Goal: Answer question/provide support: Answer question/provide support

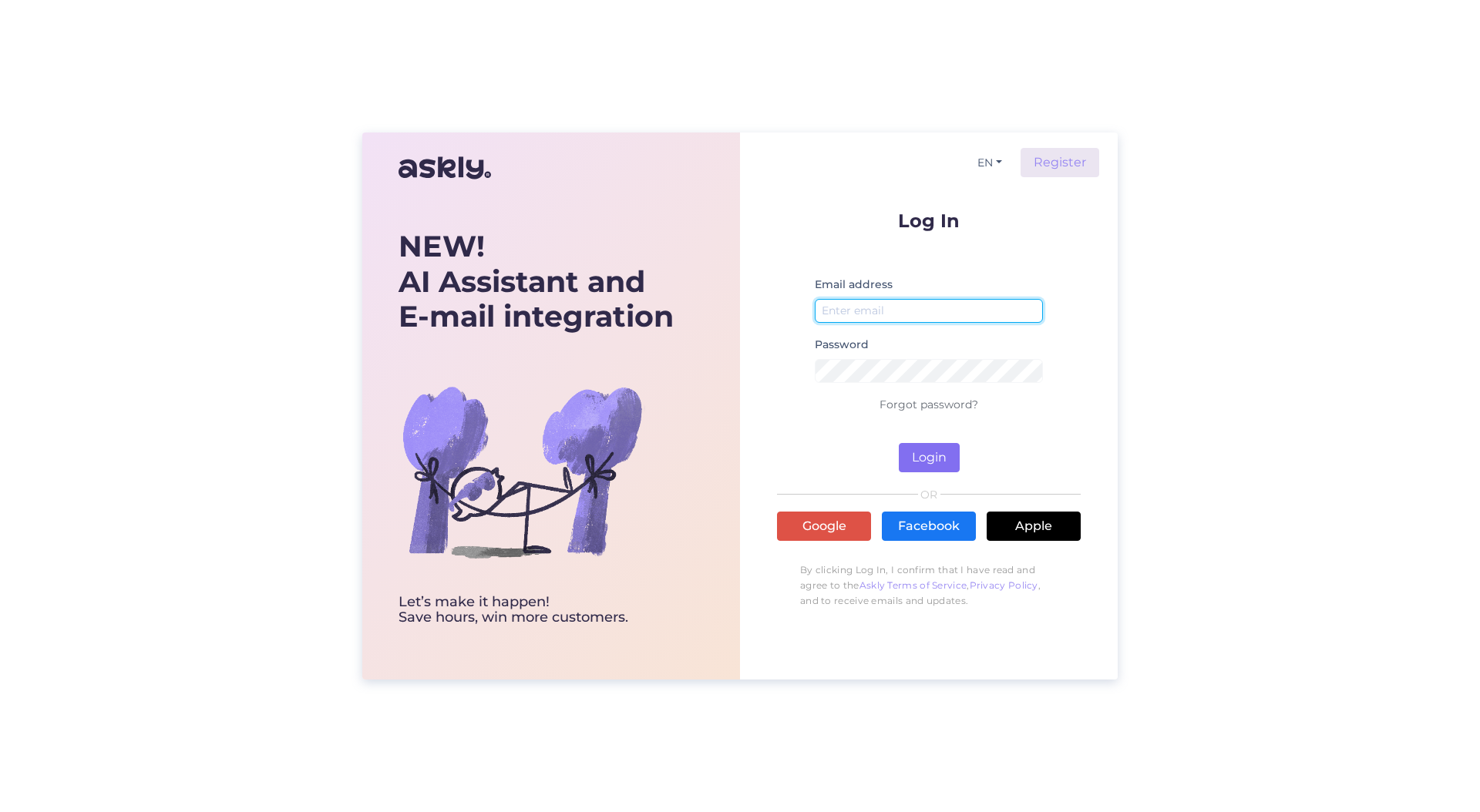
type input "[PERSON_NAME][EMAIL_ADDRESS][PERSON_NAME][DOMAIN_NAME]"
click at [953, 456] on button "Login" at bounding box center [929, 458] width 61 height 29
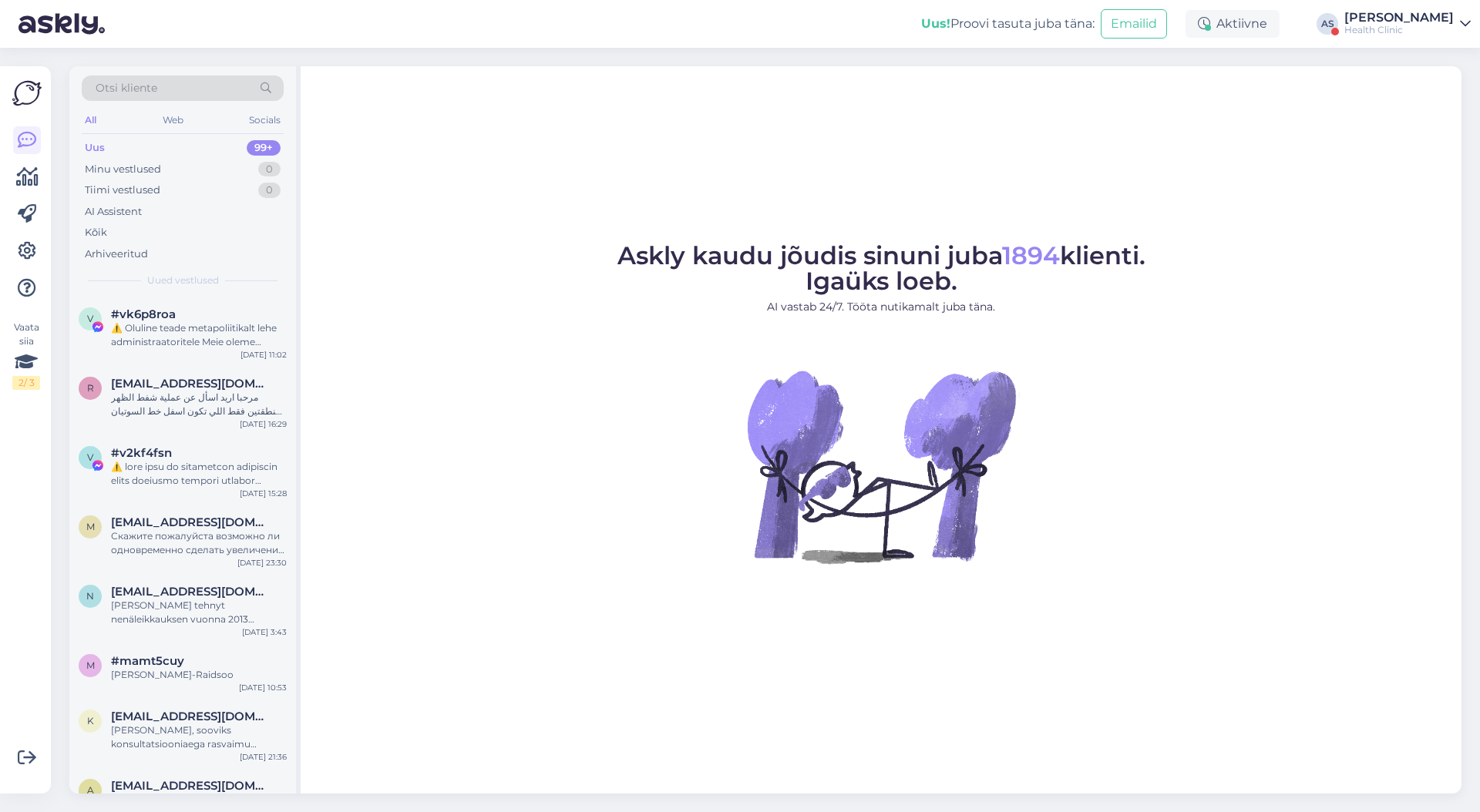
click at [1411, 34] on div "Health Clinic" at bounding box center [1399, 30] width 109 height 13
click at [1338, 89] on span "Kaalulangetuskliinik" at bounding box center [1310, 93] width 204 height 24
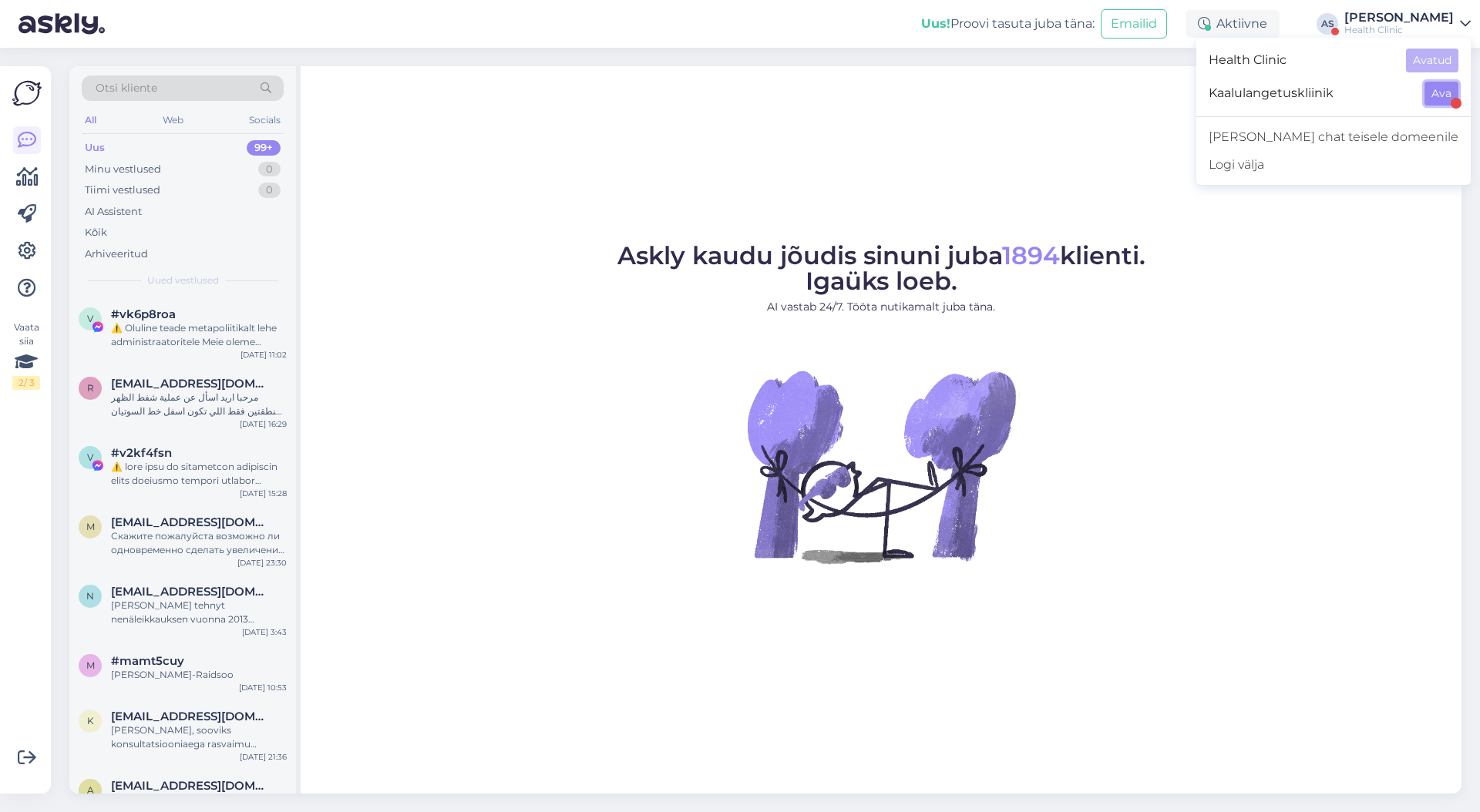
click at [1434, 105] on button "Ava" at bounding box center [1442, 93] width 34 height 24
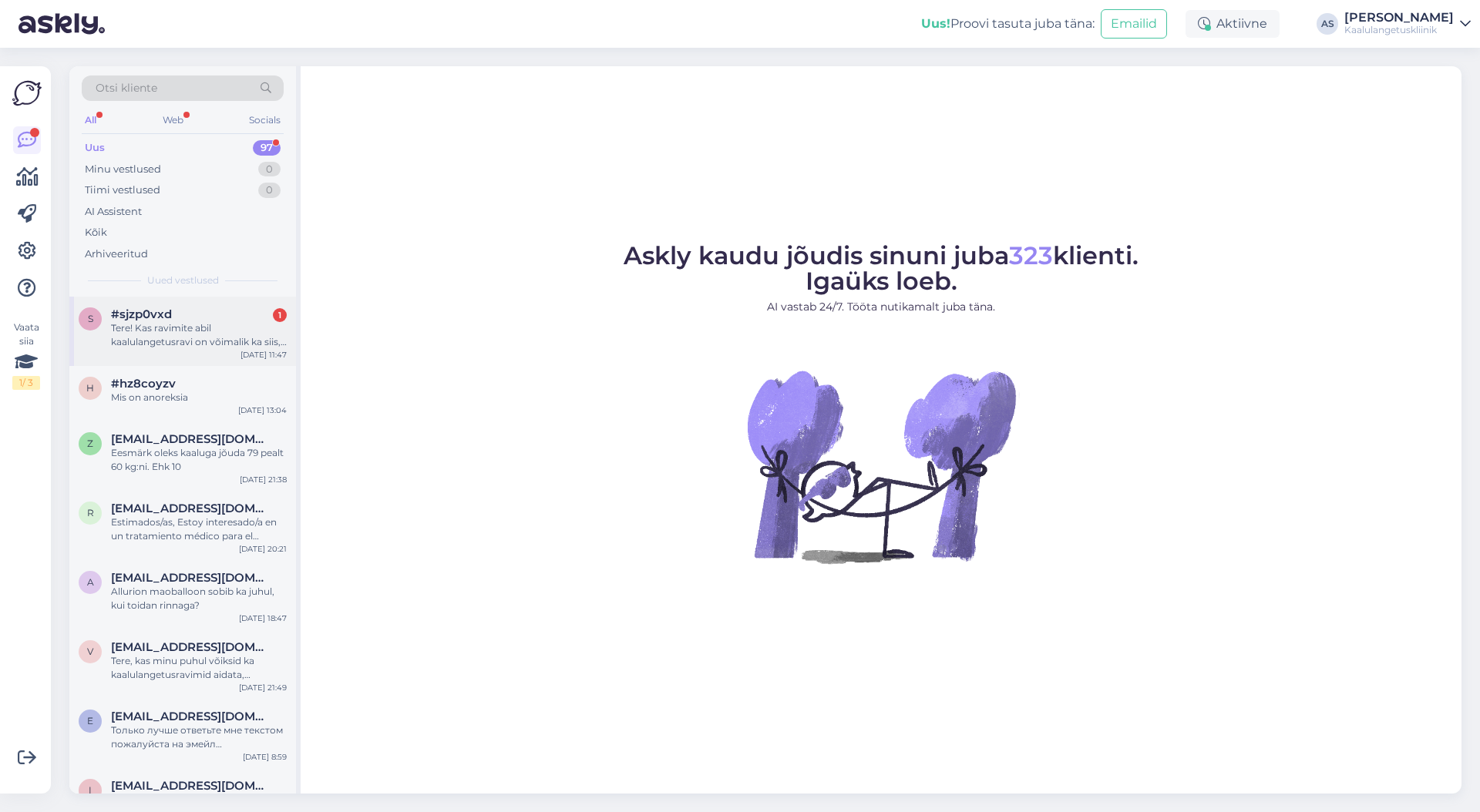
click at [213, 334] on div "Tere! Kas ravimite abil kaalulangetusravi on võimalik ka siis, kui KMI ei ole 3…" at bounding box center [199, 335] width 176 height 28
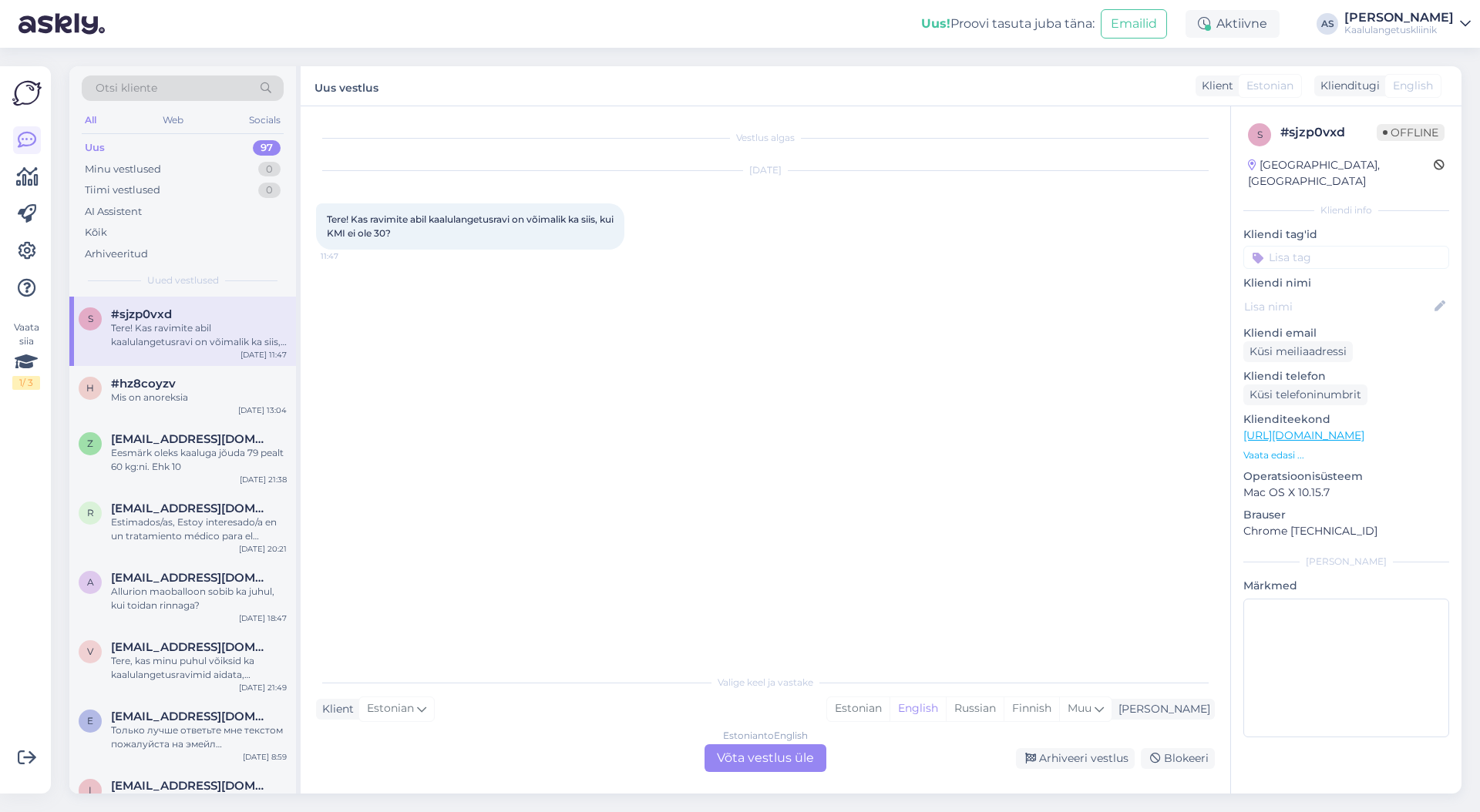
click at [801, 762] on div "Estonian to English Võta vestlus üle" at bounding box center [765, 758] width 122 height 28
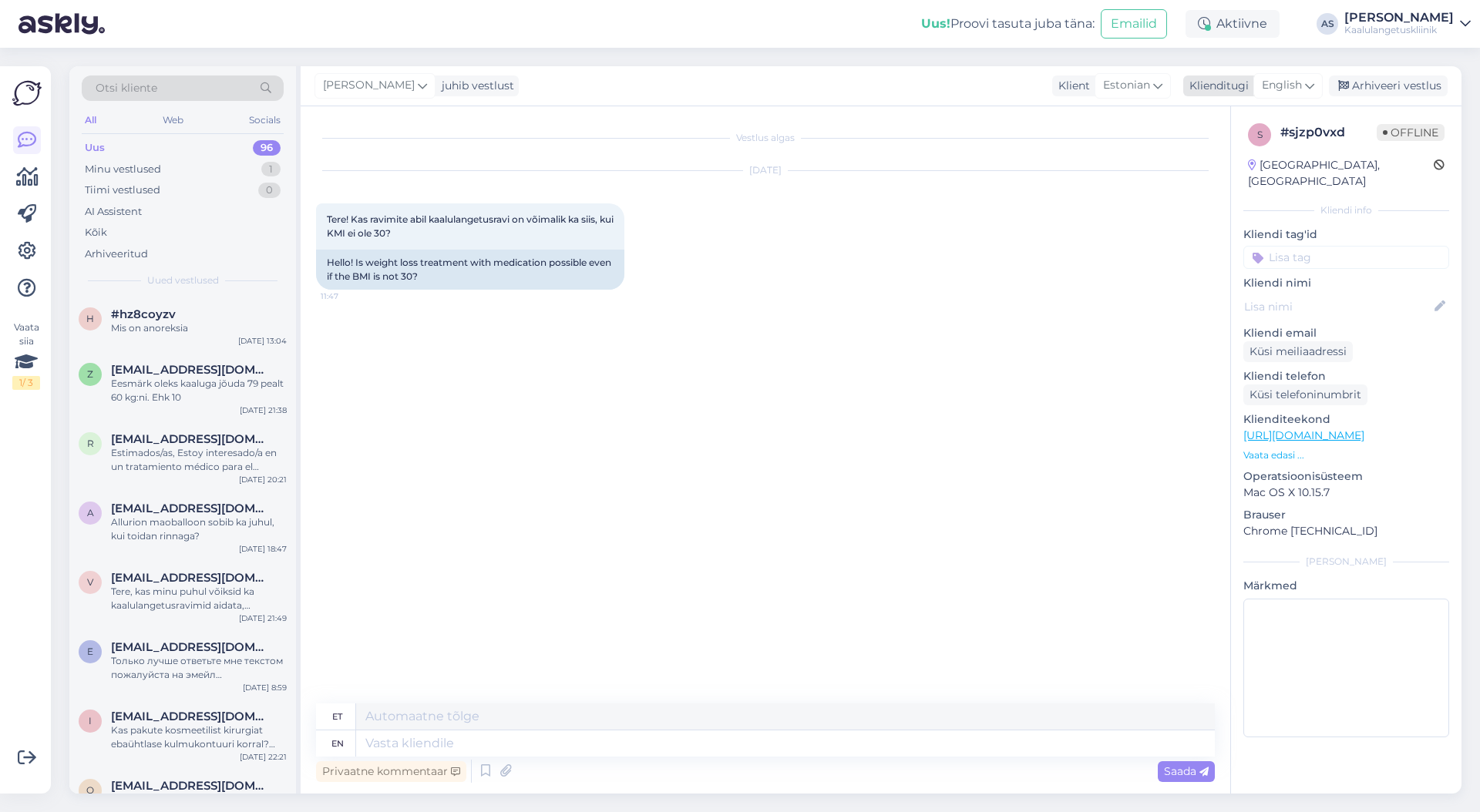
click at [1310, 85] on icon at bounding box center [1310, 85] width 9 height 17
type input "est"
click at [1224, 135] on div "est Estonian" at bounding box center [1254, 137] width 170 height 82
click at [1219, 142] on link "Estonian" at bounding box center [1254, 154] width 170 height 24
click at [513, 745] on textarea at bounding box center [765, 741] width 899 height 33
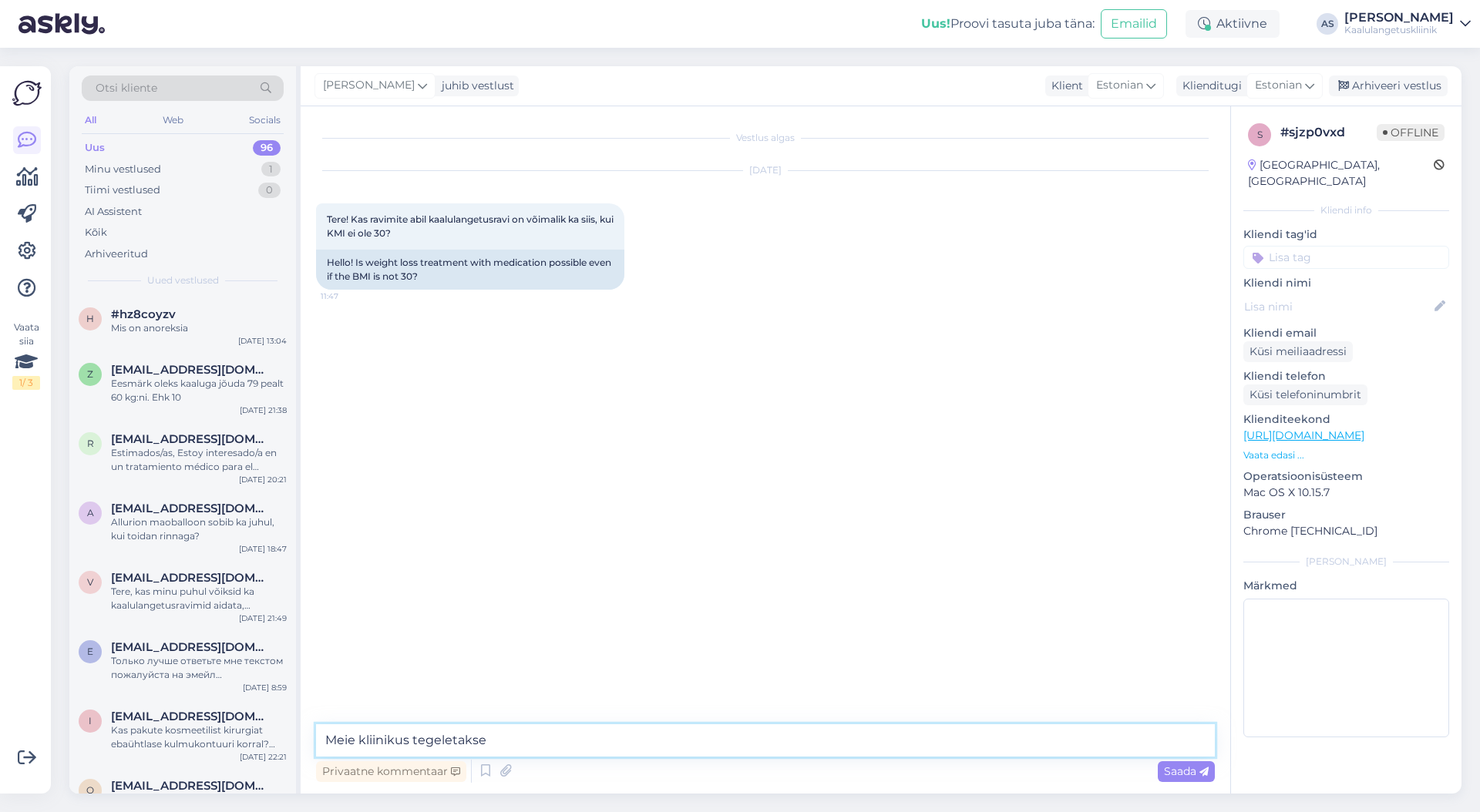
drag, startPoint x: 508, startPoint y: 742, endPoint x: 413, endPoint y: 739, distance: 95.0
click at [413, 739] on textarea "Meie kliinikus tegeletakse" at bounding box center [765, 741] width 899 height 33
paste textarea "meie kliinikus kaalulangetusravimeid väljastatakse kehamassiindeksiga alates 26."
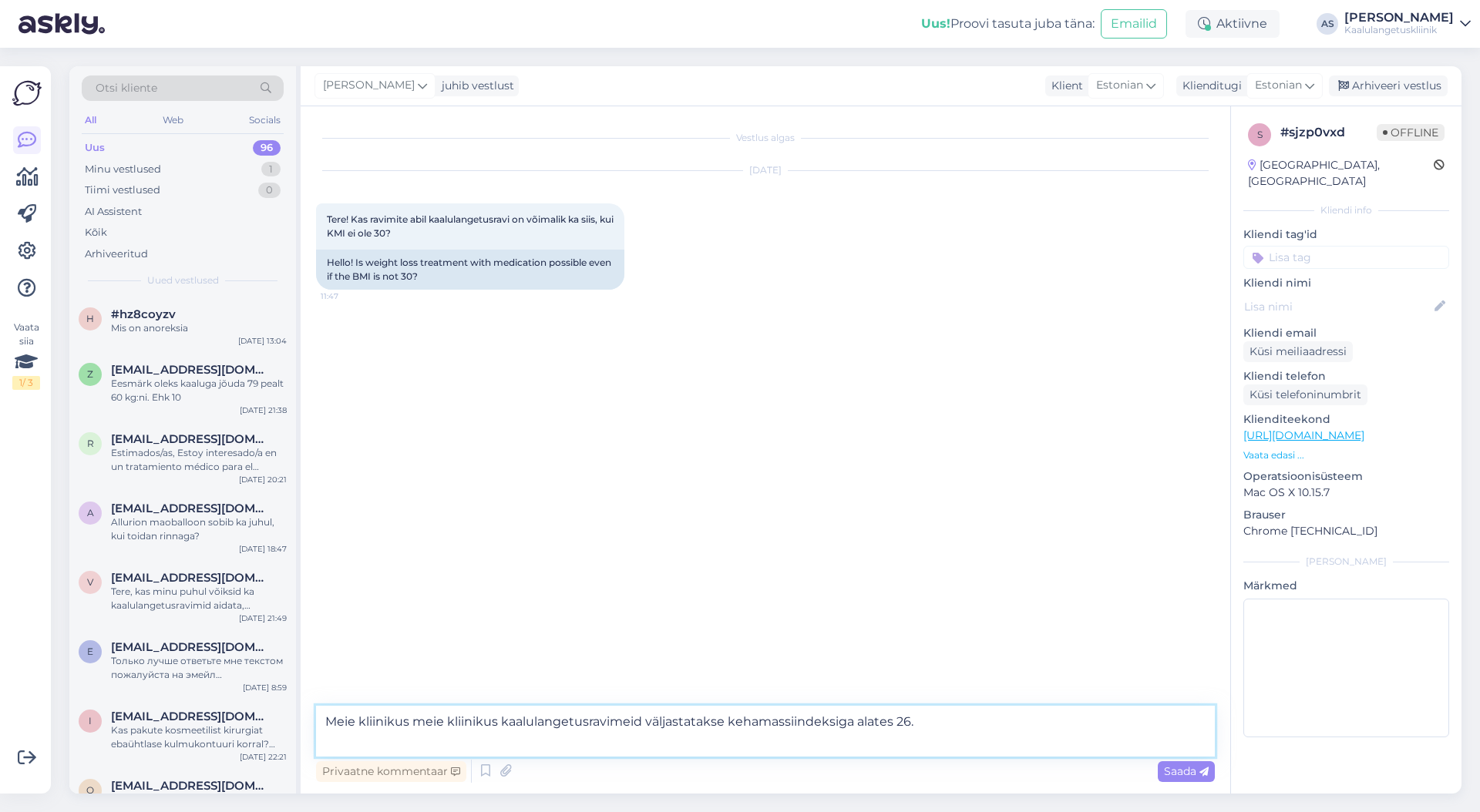
drag, startPoint x: 429, startPoint y: 722, endPoint x: 467, endPoint y: 722, distance: 38.0
click at [467, 722] on textarea "Meie kliinikus meie kliinikus kaalulangetusravimeid väljastatakse kehamassiinde…" at bounding box center [765, 732] width 899 height 51
type textarea "Meie kliinikus kaalulangetusravimeid väljastatakse kehamassiindeksiga alates 26."
click at [1185, 772] on span "Saada" at bounding box center [1186, 770] width 44 height 14
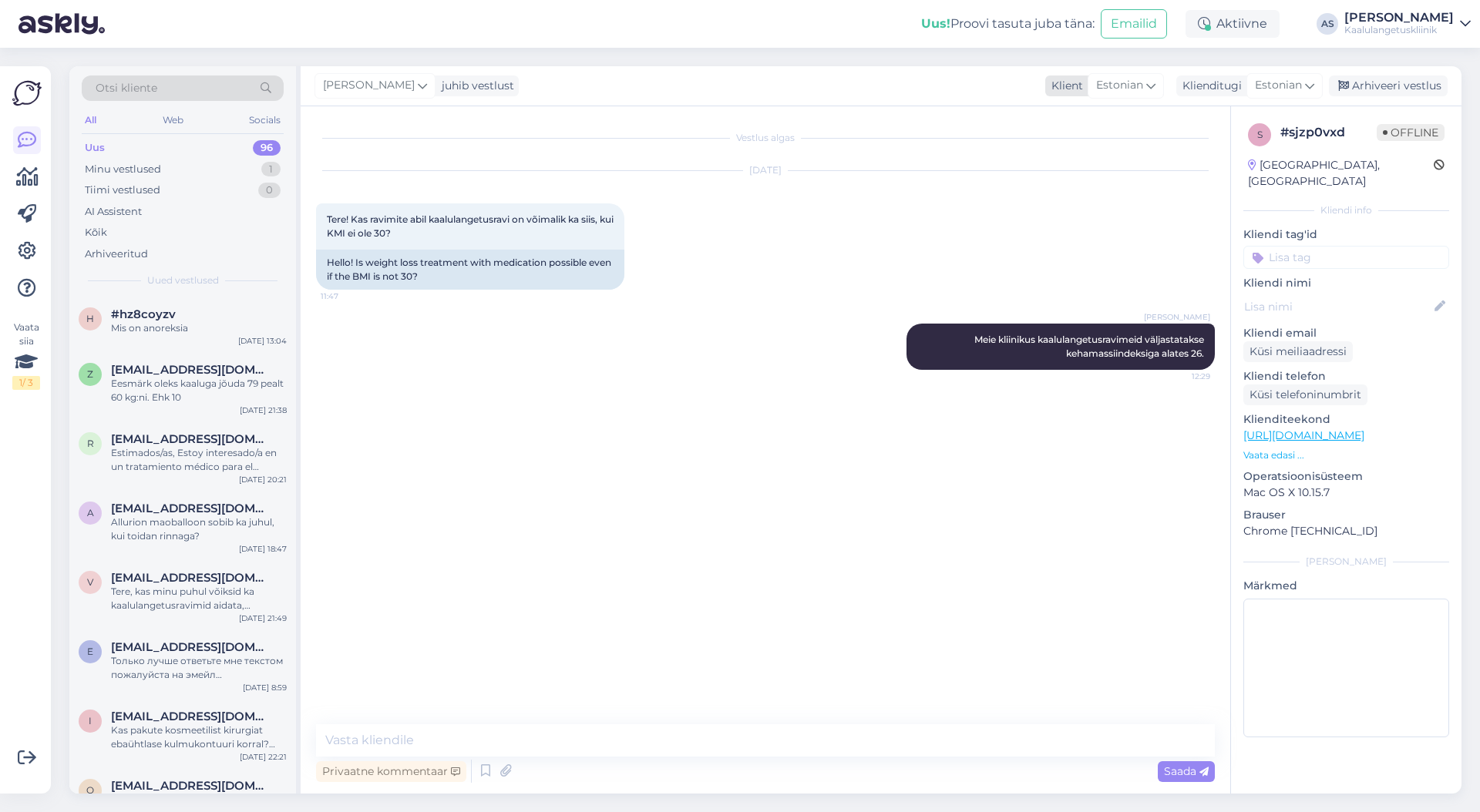
click at [1101, 93] on span "Estonian" at bounding box center [1120, 85] width 47 height 17
click at [172, 185] on div "Tiimi vestlused 0" at bounding box center [182, 191] width 202 height 22
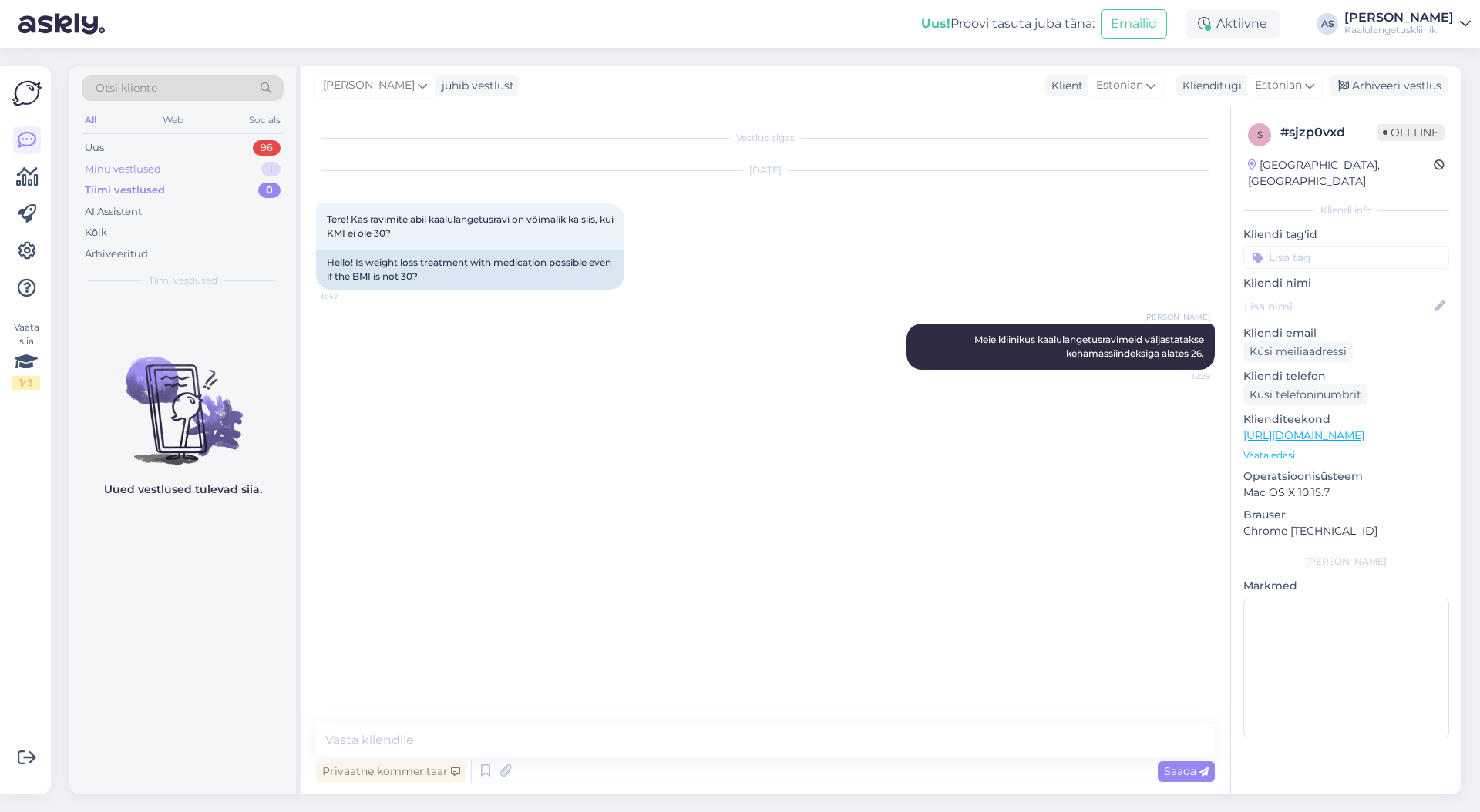
click at [171, 170] on div "Minu vestlused 1" at bounding box center [182, 170] width 202 height 22
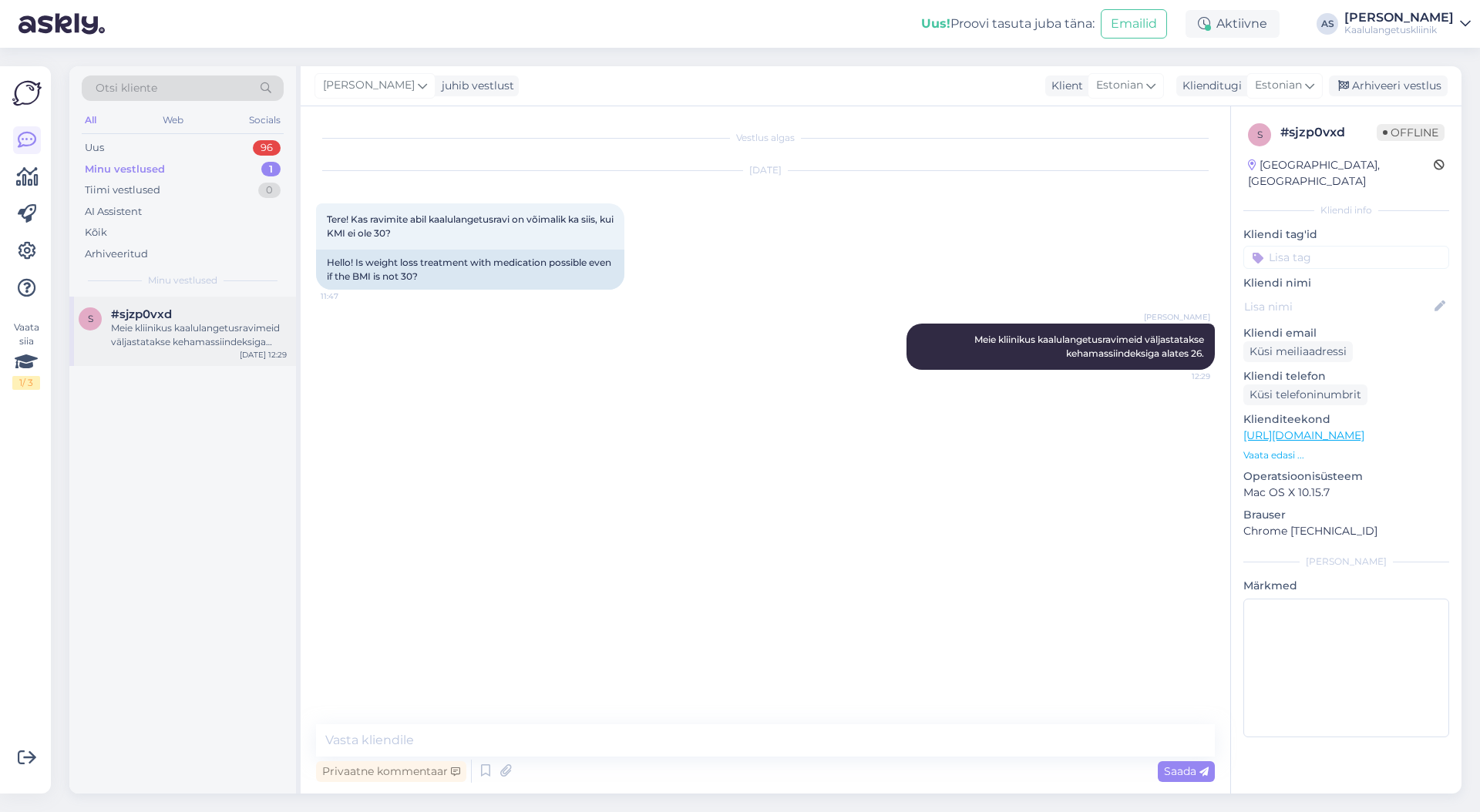
click at [175, 313] on div "#sjzp0vxd" at bounding box center [199, 314] width 176 height 14
click at [342, 261] on div "Hello! Is weight loss treatment with medication possible even if the BMI is not…" at bounding box center [470, 269] width 308 height 40
click at [629, 241] on button at bounding box center [633, 246] width 9 height 14
click at [1156, 76] on div "Estonian" at bounding box center [1126, 85] width 76 height 24
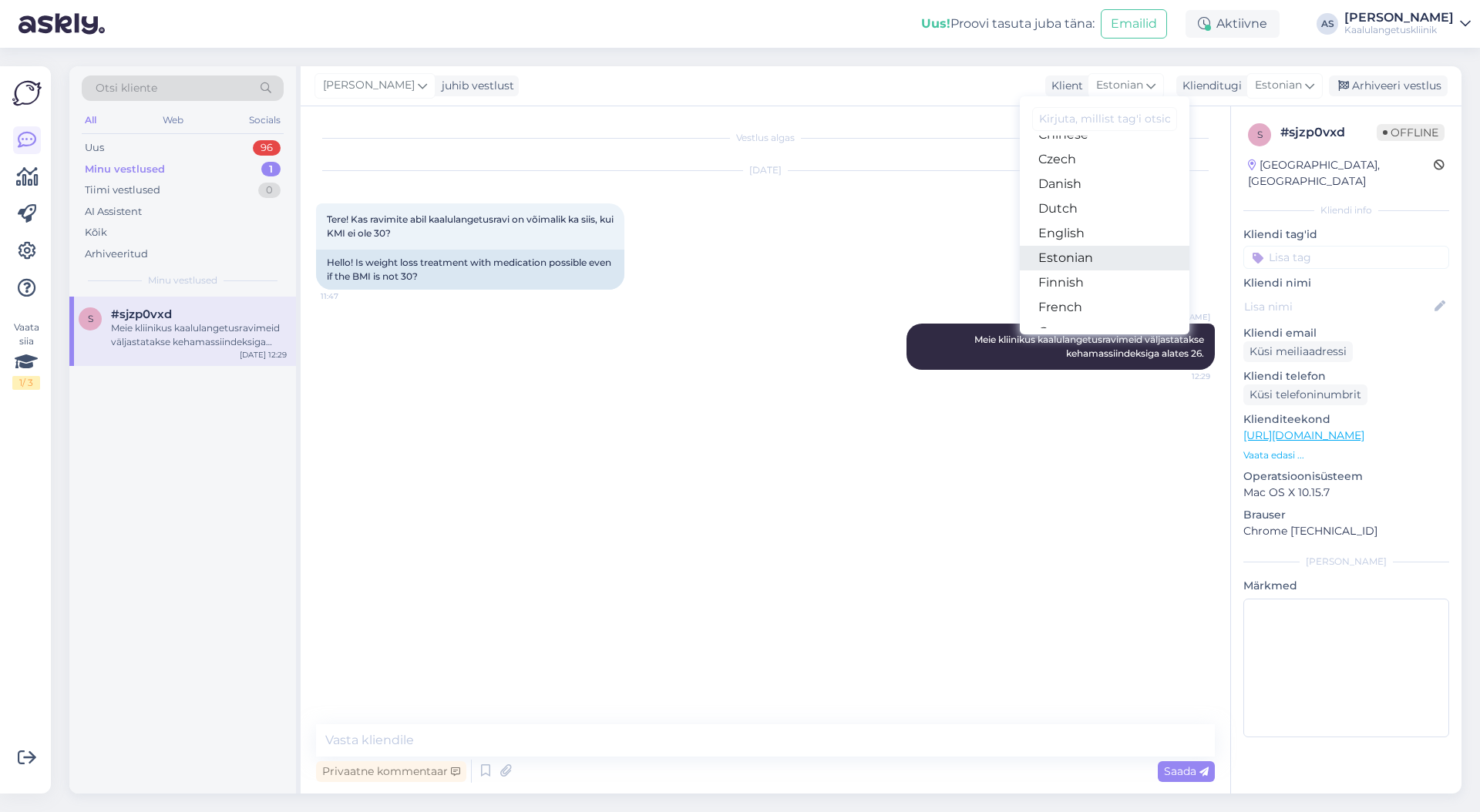
click at [1080, 260] on link "Estonian" at bounding box center [1105, 258] width 170 height 24
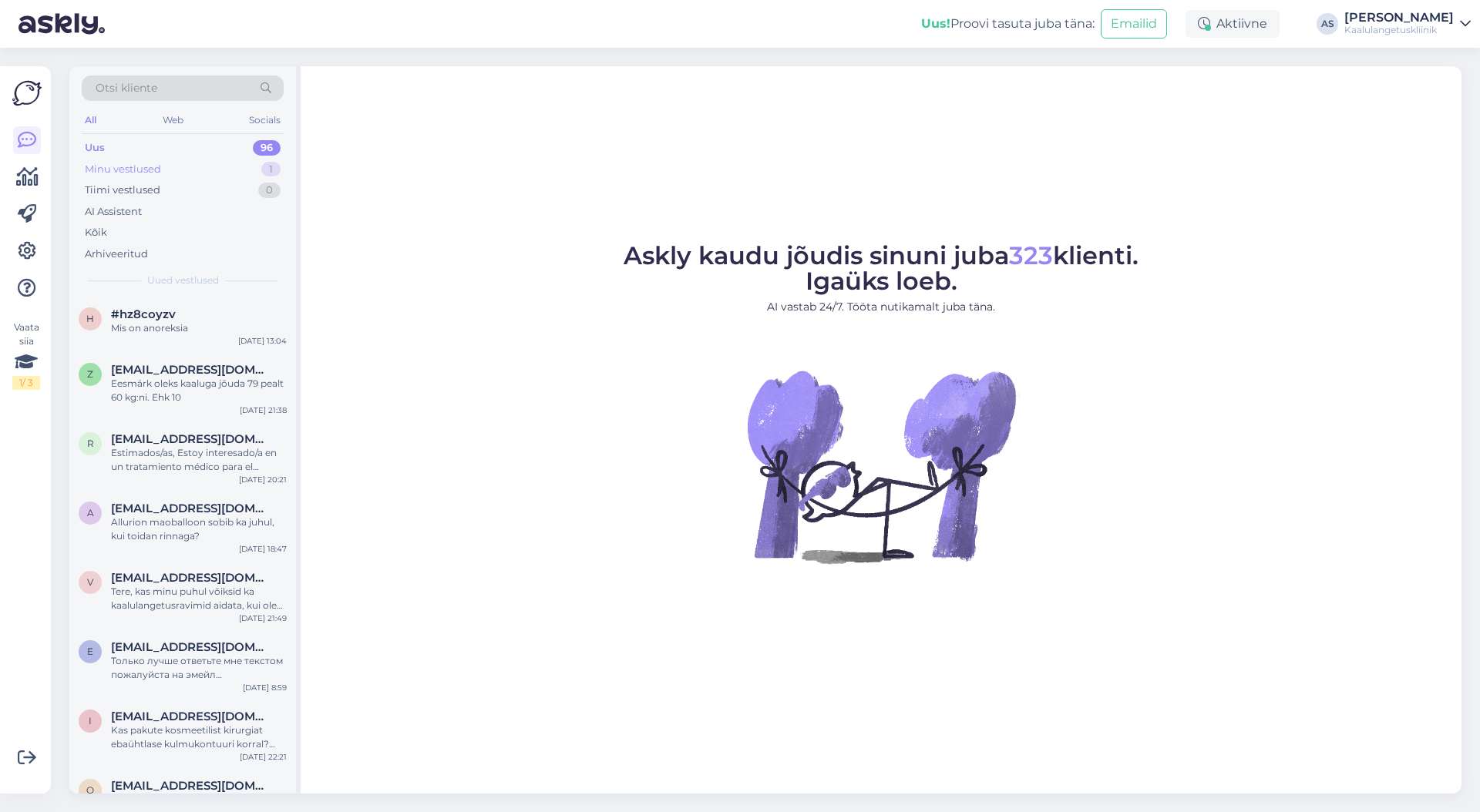
click at [232, 165] on div "Minu vestlused 1" at bounding box center [182, 170] width 202 height 22
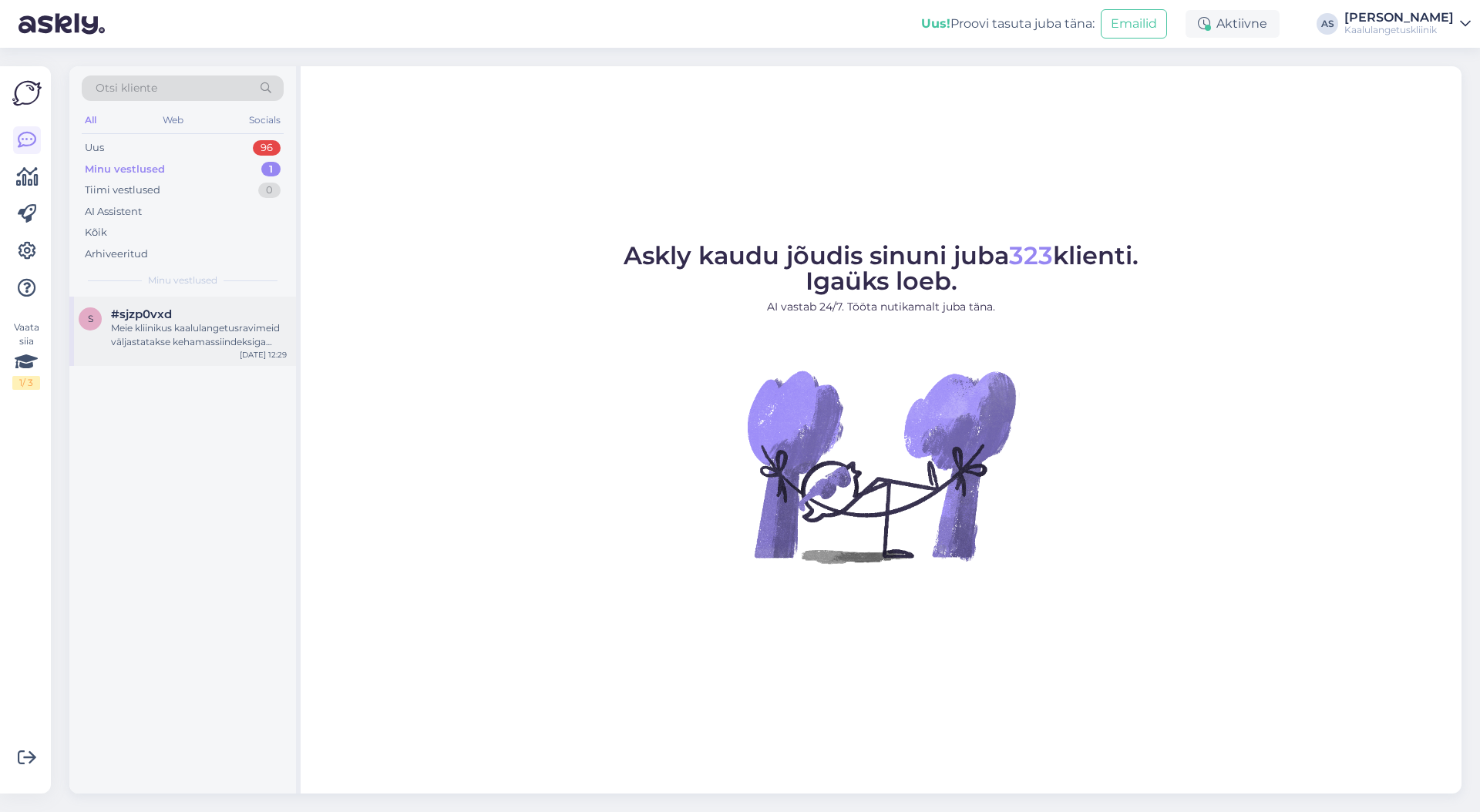
click at [214, 311] on div "#sjzp0vxd" at bounding box center [199, 314] width 176 height 14
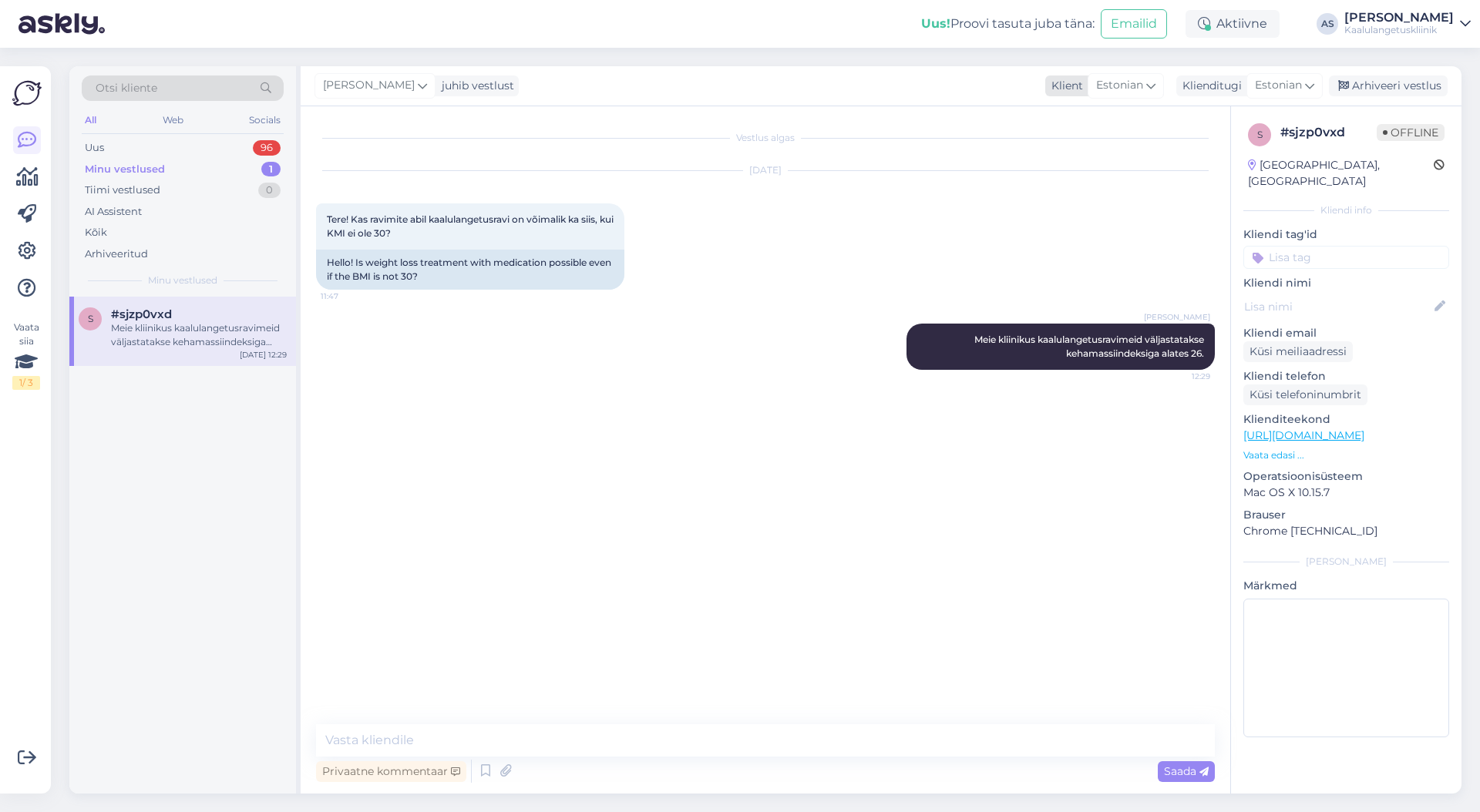
click at [1143, 94] on span "Estonian" at bounding box center [1120, 85] width 47 height 17
type input "engl"
click at [1105, 152] on link "English" at bounding box center [1105, 154] width 170 height 24
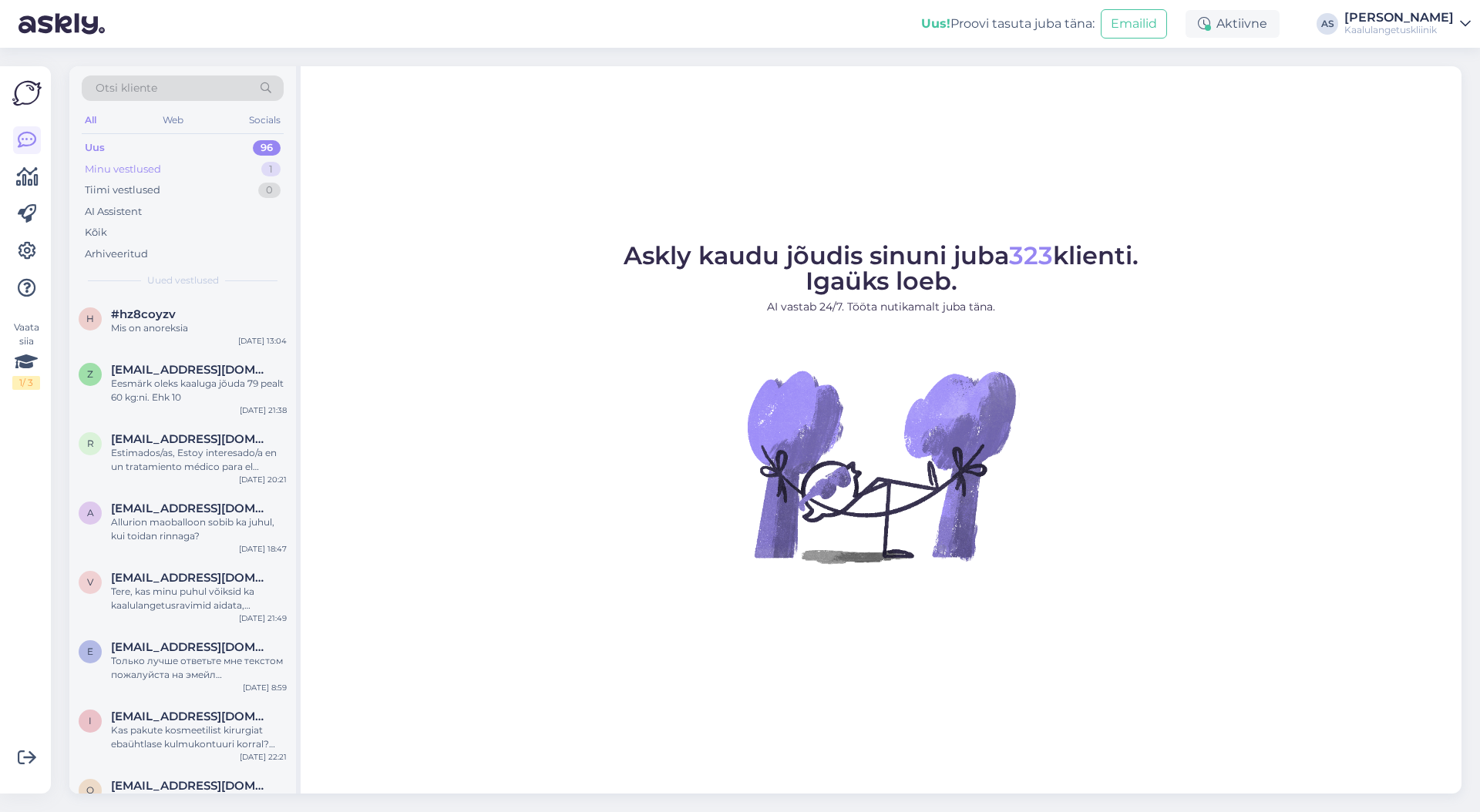
click at [208, 159] on div "Minu vestlused 1" at bounding box center [182, 170] width 202 height 22
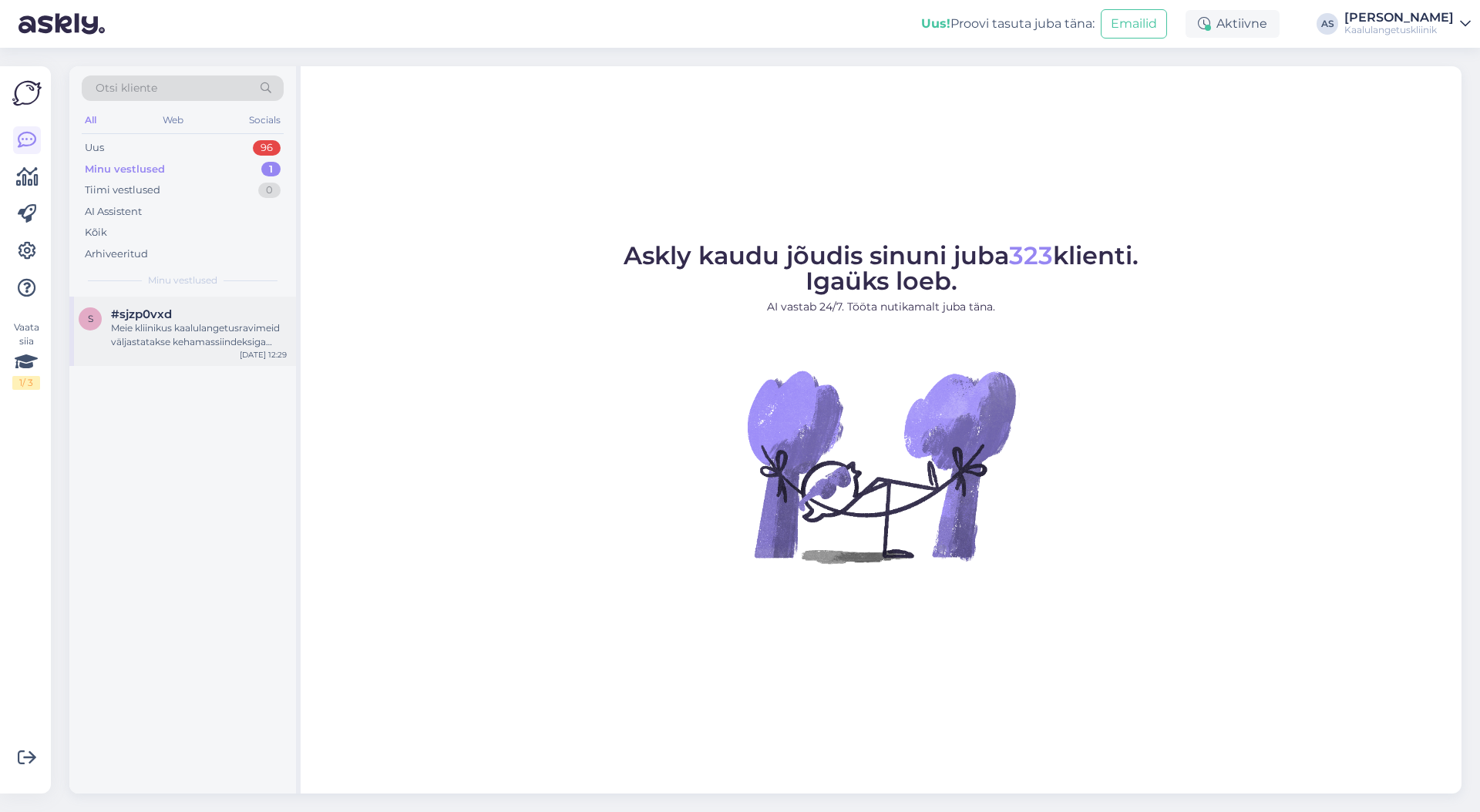
click at [229, 350] on div "s #sjzp0vxd Meie kliinikus kaalulangetusravimeid väljastatakse kehamassiindeksi…" at bounding box center [183, 331] width 227 height 70
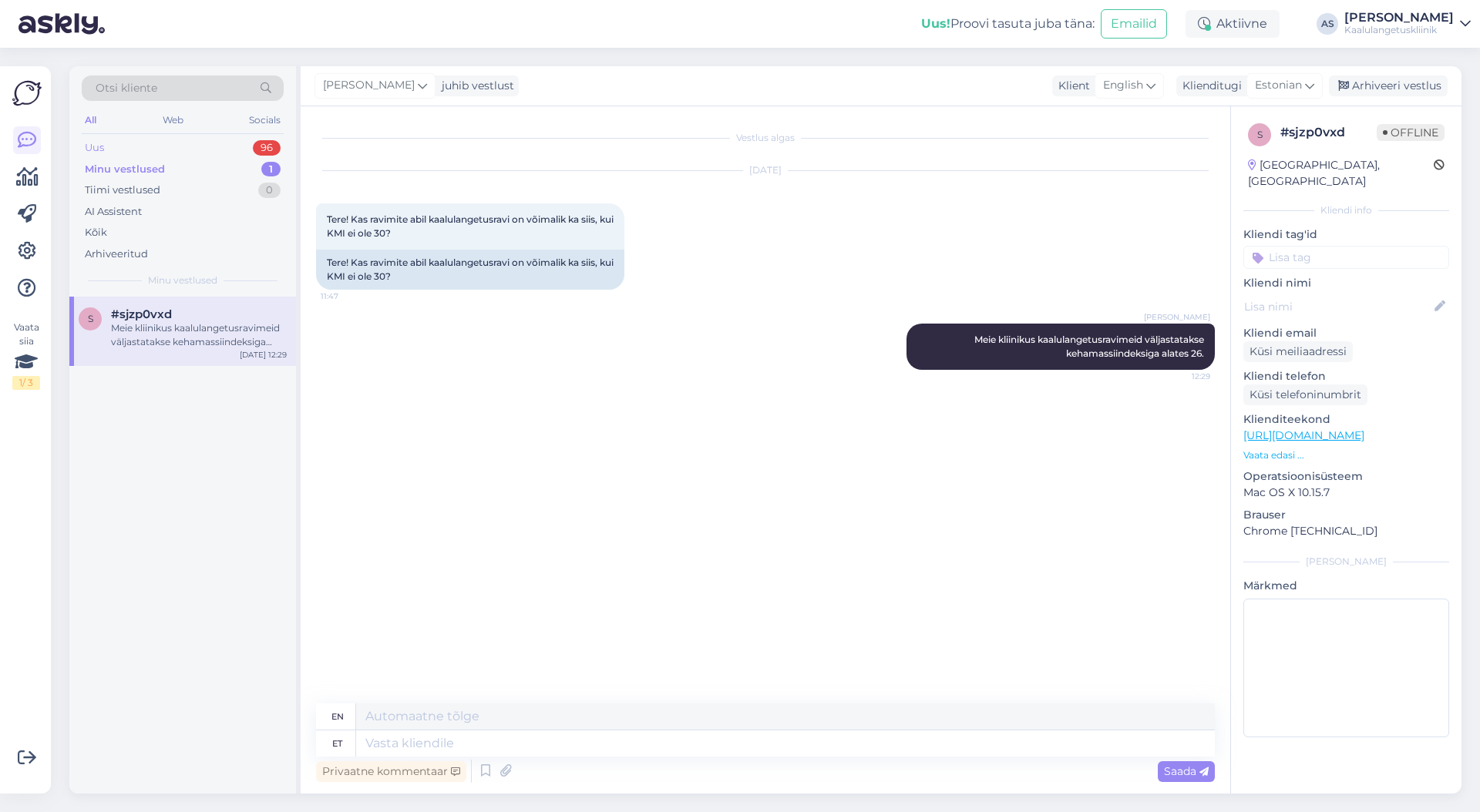
click at [159, 147] on div "Uus 96" at bounding box center [182, 148] width 202 height 22
